Goal: Transaction & Acquisition: Register for event/course

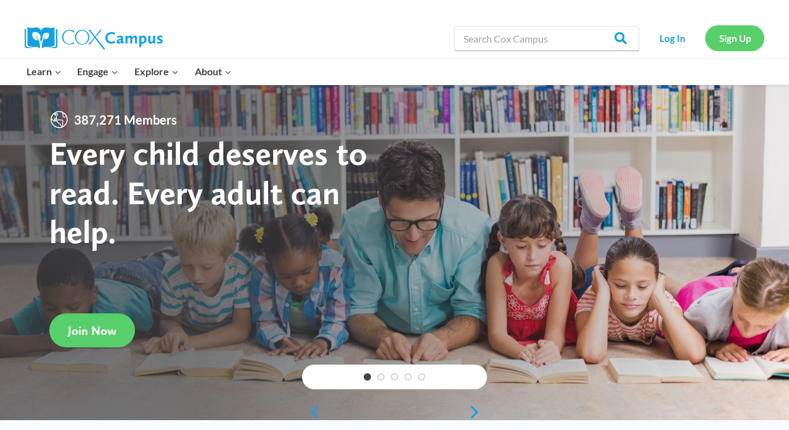
click at [742, 30] on link "Sign Up" at bounding box center [734, 37] width 59 height 25
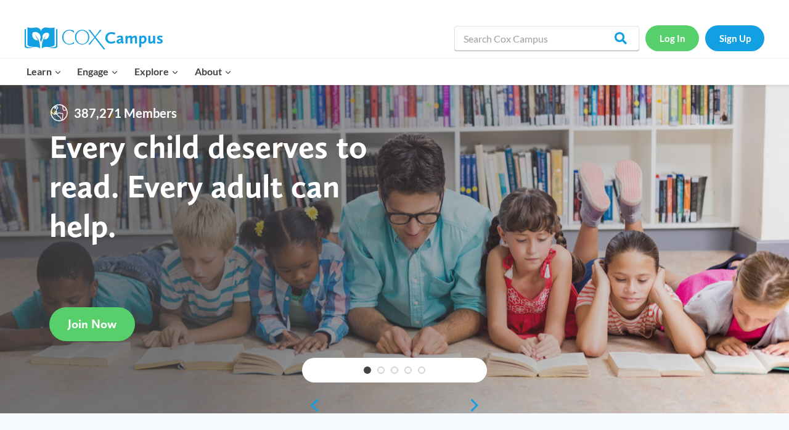
click at [671, 47] on link "Log In" at bounding box center [672, 37] width 54 height 25
click at [742, 35] on link "Sign Up" at bounding box center [734, 37] width 59 height 25
click at [674, 39] on link "Log In" at bounding box center [672, 37] width 54 height 25
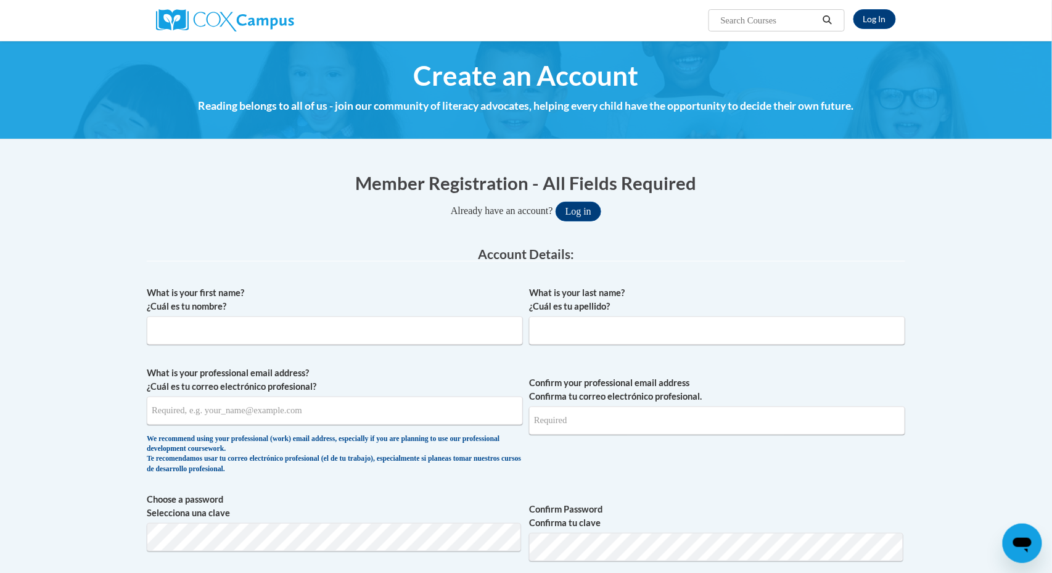
scroll to position [-8, 0]
